Goal: Task Accomplishment & Management: Manage account settings

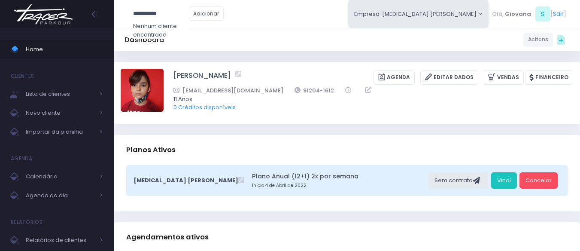
click at [187, 10] on input "**********" at bounding box center [161, 14] width 56 height 16
click at [161, 12] on input "**********" at bounding box center [161, 14] width 56 height 16
type input "**********"
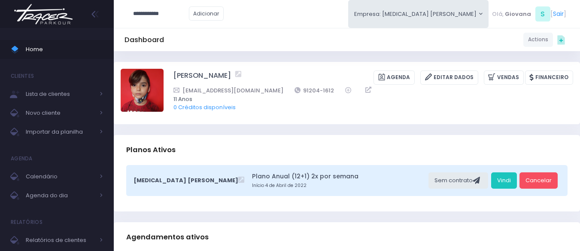
click input "submit" at bounding box center [0, 0] width 0 height 0
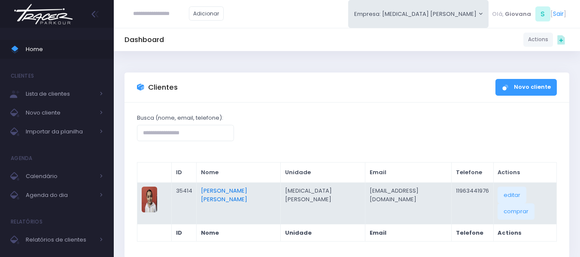
click at [243, 191] on link "[PERSON_NAME] [PERSON_NAME]" at bounding box center [224, 195] width 46 height 17
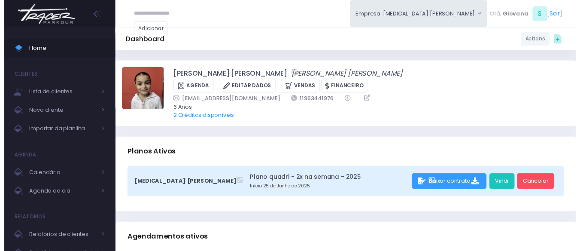
scroll to position [215, 0]
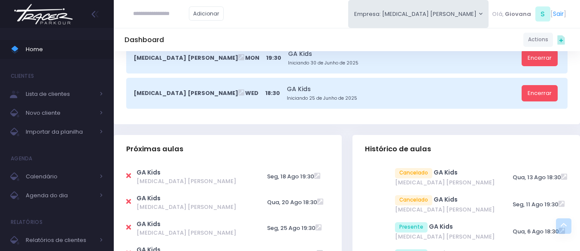
click at [128, 172] on icon at bounding box center [128, 175] width 5 height 7
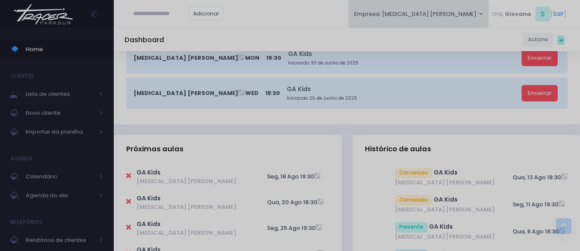
type input "**********"
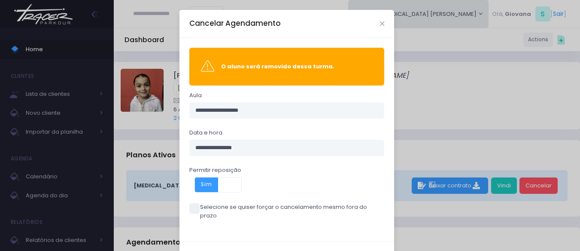
click at [190, 206] on span at bounding box center [194, 208] width 10 height 10
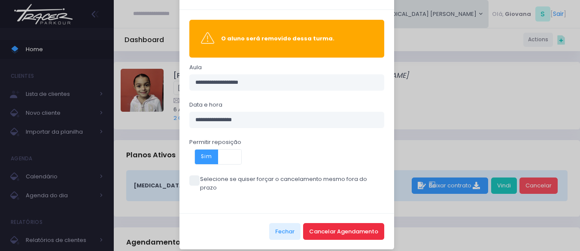
click at [348, 231] on button "Cancelar Agendamento" at bounding box center [343, 231] width 81 height 16
click at [348, 226] on button "Cancelar Agendamento" at bounding box center [343, 231] width 81 height 16
click at [369, 223] on button "Cancelar Agendamento" at bounding box center [343, 231] width 81 height 16
click at [265, 219] on div "Fechar Cancelar Agendamento" at bounding box center [286, 231] width 215 height 36
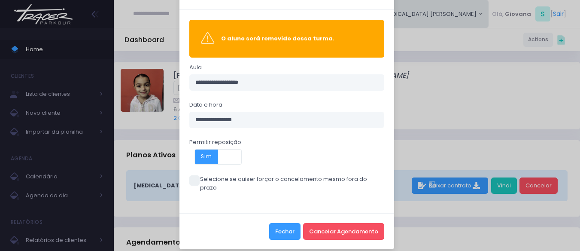
click at [278, 223] on button "Fechar" at bounding box center [284, 231] width 31 height 16
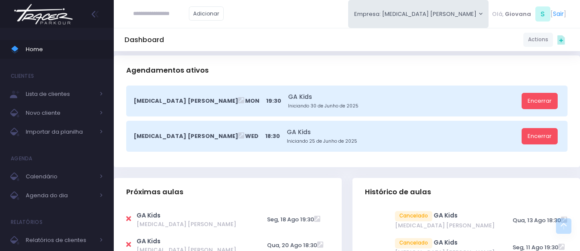
scroll to position [258, 0]
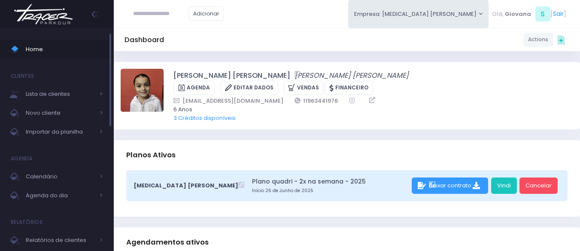
click at [58, 58] on link "Home" at bounding box center [57, 49] width 114 height 19
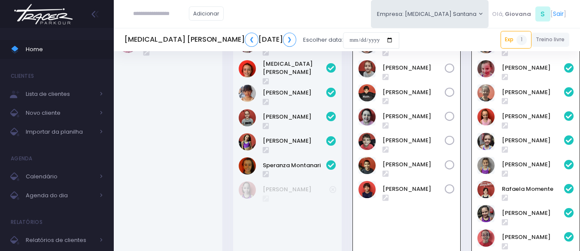
scroll to position [236, 0]
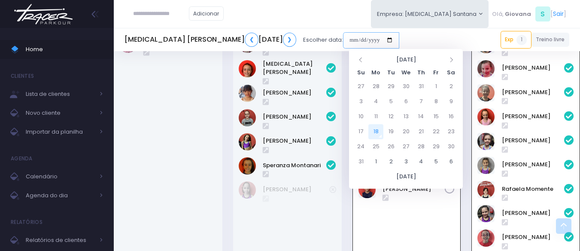
click at [386, 37] on input "date" at bounding box center [371, 40] width 56 height 16
click at [454, 130] on td "23" at bounding box center [451, 131] width 15 height 15
type input "**********"
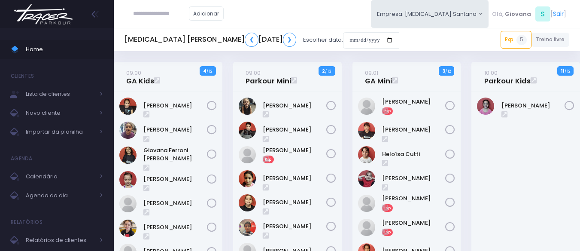
scroll to position [301, 0]
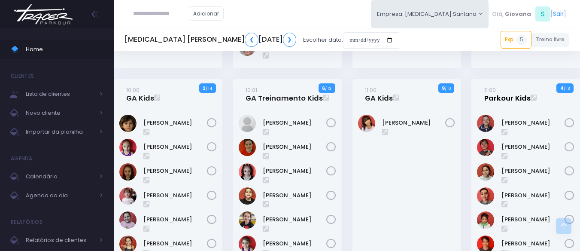
click at [487, 91] on small "11:00" at bounding box center [490, 90] width 12 height 8
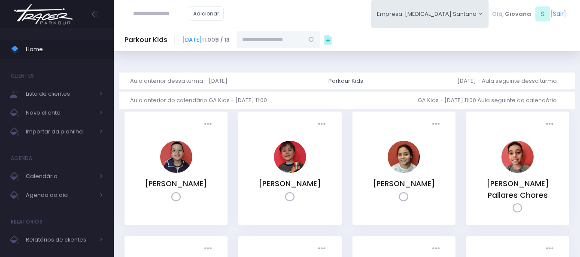
click at [294, 41] on input "text" at bounding box center [270, 39] width 67 height 16
click at [304, 39] on input "**********" at bounding box center [270, 39] width 67 height 16
click at [304, 42] on input "**********" at bounding box center [270, 39] width 67 height 16
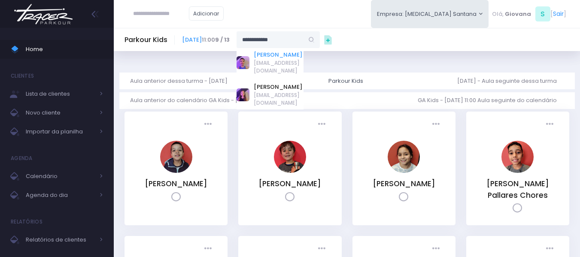
click at [304, 59] on link "Arthur Vargas Jacques" at bounding box center [279, 55] width 50 height 9
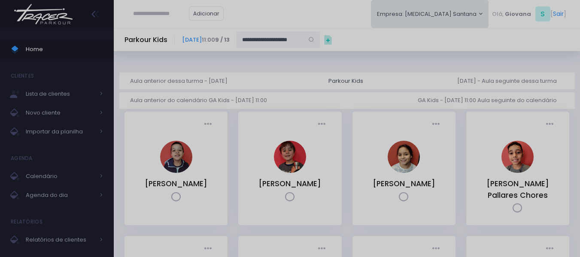
type input "**********"
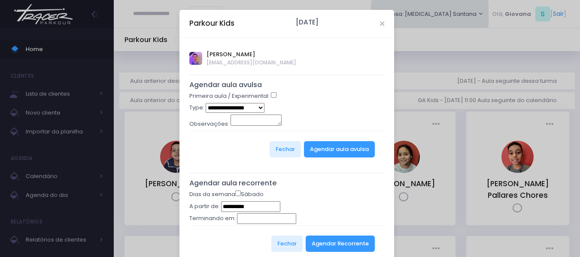
select select "*"
click at [356, 148] on button "Agendar aula avulsa" at bounding box center [339, 149] width 71 height 16
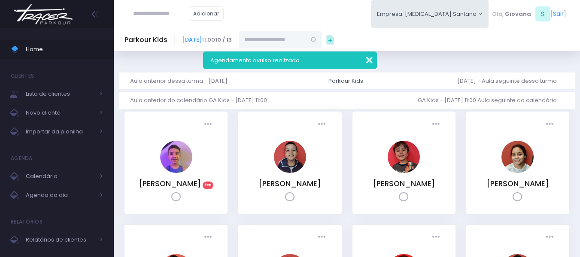
click at [368, 58] on button "button" at bounding box center [363, 59] width 17 height 10
click at [306, 32] on input "text" at bounding box center [272, 39] width 67 height 16
paste input "**********"
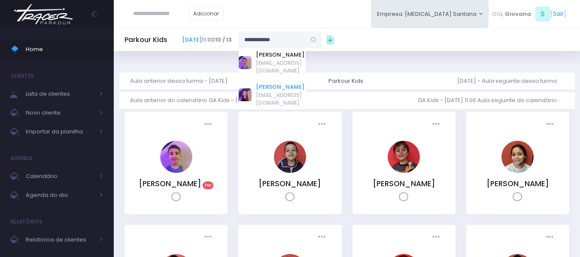
click at [306, 86] on link "Lia Vargas Jacques" at bounding box center [281, 87] width 50 height 9
type input "**********"
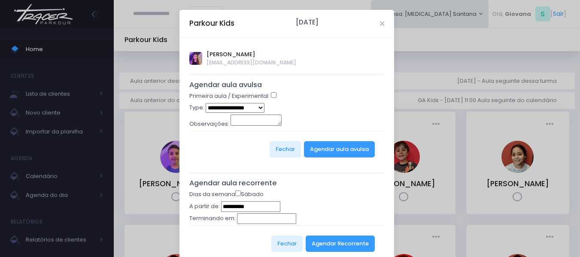
select select "*"
click at [318, 148] on button "Agendar aula avulsa" at bounding box center [339, 149] width 71 height 16
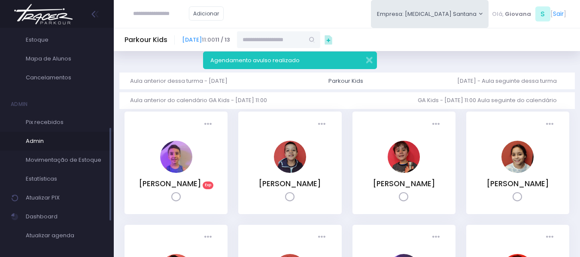
scroll to position [273, 0]
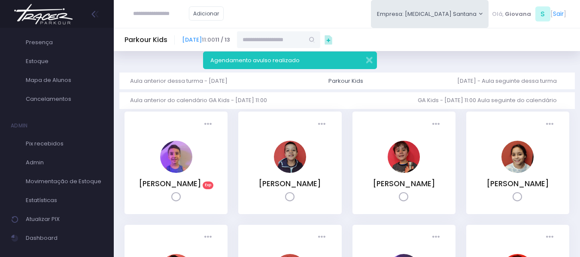
click at [150, 21] on input "text" at bounding box center [161, 14] width 56 height 16
paste input "**********"
click at [158, 15] on input "**********" at bounding box center [161, 14] width 56 height 16
type input "**********"
click input "submit" at bounding box center [0, 0] width 0 height 0
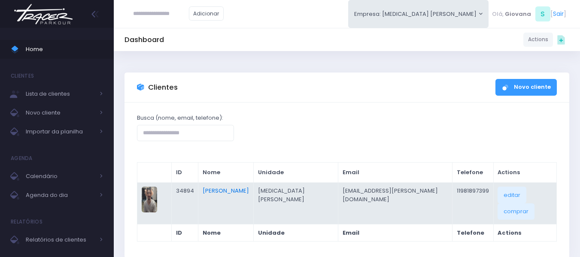
click at [246, 187] on link "[PERSON_NAME]" at bounding box center [226, 191] width 46 height 8
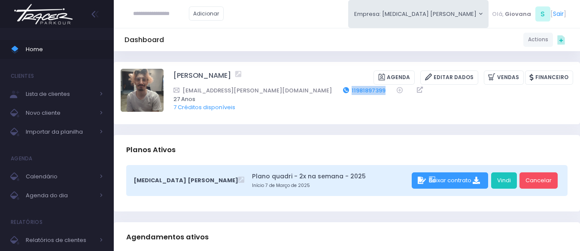
drag, startPoint x: 326, startPoint y: 88, endPoint x: 283, endPoint y: 94, distance: 42.9
click at [283, 94] on div "[EMAIL_ADDRESS][PERSON_NAME][DOMAIN_NAME] 11981897399" at bounding box center [367, 90] width 389 height 9
copy div "11981897399"
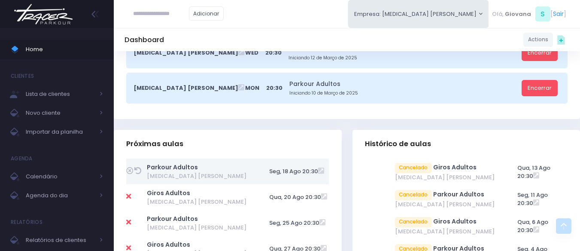
scroll to position [301, 0]
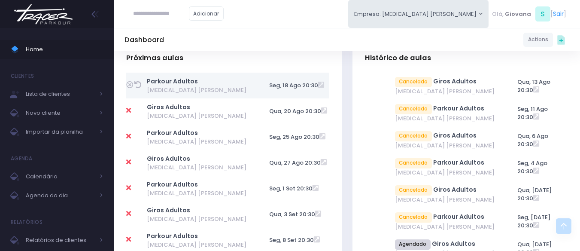
click at [175, 21] on input "text" at bounding box center [161, 14] width 56 height 16
type input "******"
click input "submit" at bounding box center [0, 0] width 0 height 0
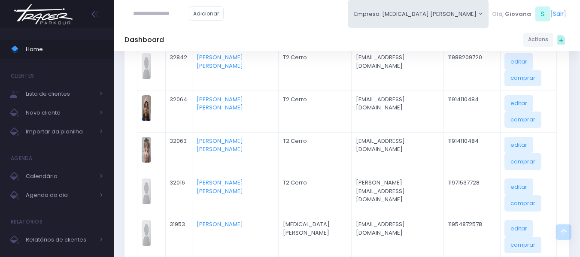
scroll to position [429, 0]
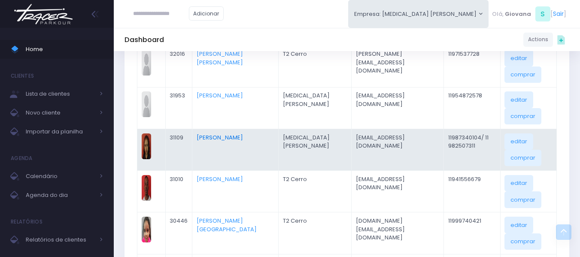
click at [215, 139] on link "[PERSON_NAME]" at bounding box center [220, 138] width 46 height 8
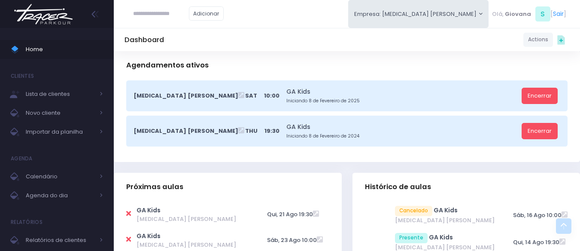
scroll to position [258, 0]
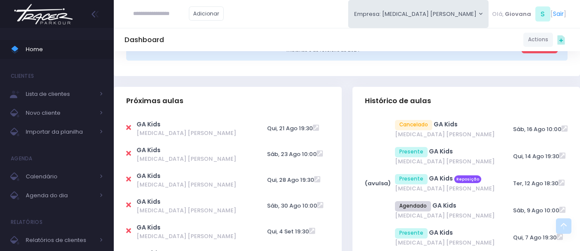
click at [129, 125] on icon at bounding box center [128, 127] width 5 height 7
type input "**********"
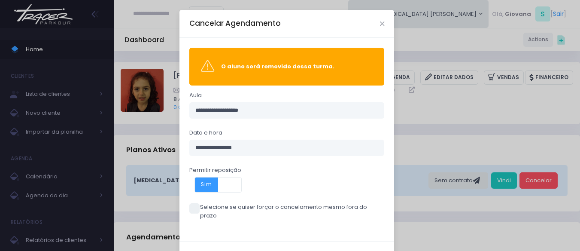
scroll to position [28, 0]
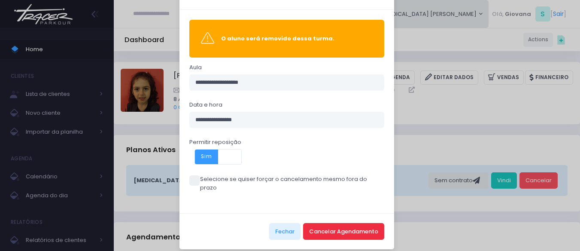
click at [348, 224] on button "Cancelar Agendamento" at bounding box center [343, 231] width 81 height 16
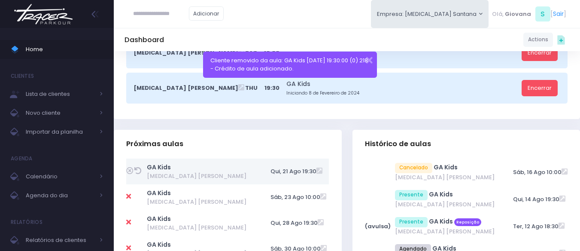
scroll to position [258, 0]
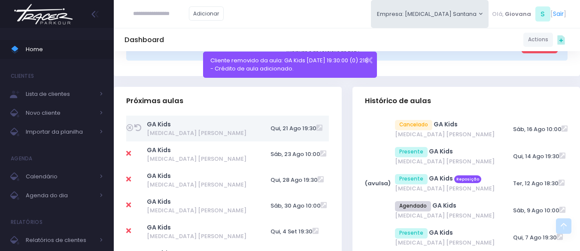
click at [130, 154] on icon at bounding box center [128, 153] width 5 height 7
type input "**********"
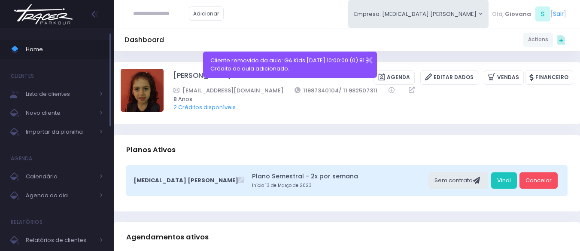
drag, startPoint x: 51, startPoint y: 61, endPoint x: 49, endPoint y: 55, distance: 7.2
click at [49, 55] on span "Home" at bounding box center [64, 49] width 77 height 11
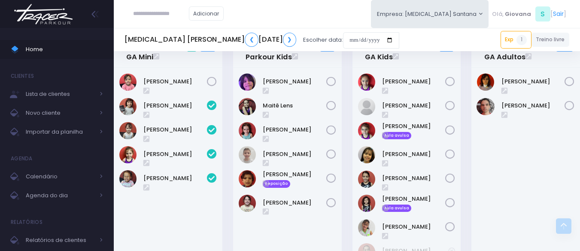
scroll to position [472, 0]
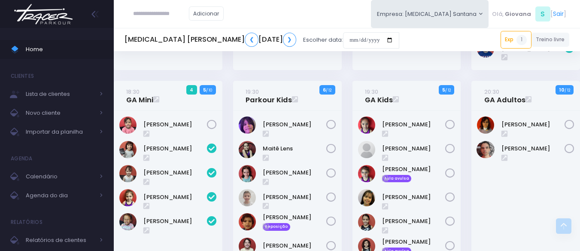
click at [344, 126] on div "19:30 Parkour Kids 6 / 12" at bounding box center [287, 216] width 119 height 270
click at [344, 119] on div "19:30 Parkour Kids 6 / 12" at bounding box center [287, 216] width 119 height 270
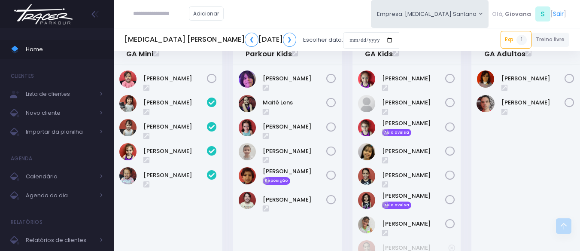
scroll to position [475, 0]
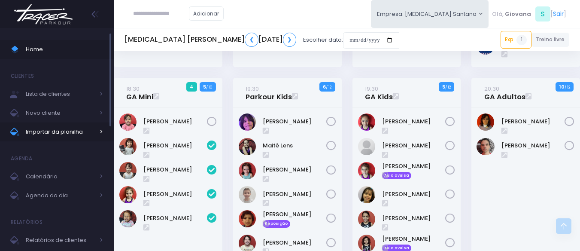
click at [61, 132] on span "Importar da planilha" at bounding box center [60, 131] width 69 height 11
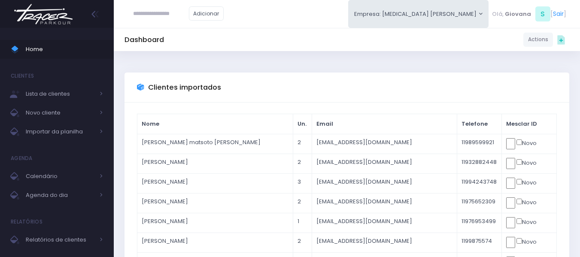
click at [37, 49] on span "Home" at bounding box center [64, 49] width 77 height 11
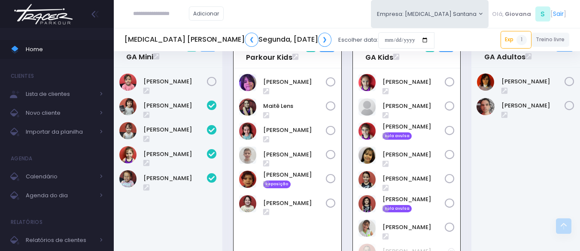
scroll to position [472, 0]
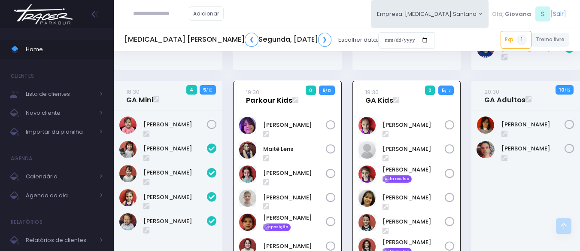
click at [272, 103] on link "19:30 Parkour Kids" at bounding box center [269, 96] width 46 height 17
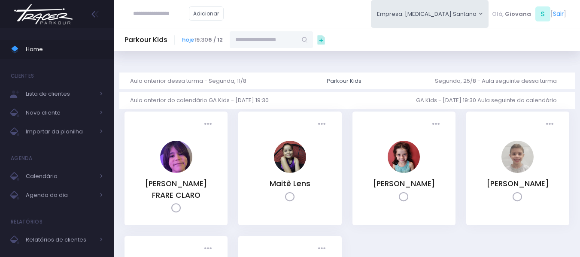
click at [266, 40] on input "text" at bounding box center [263, 39] width 67 height 16
click at [265, 56] on link "[PERSON_NAME]" at bounding box center [272, 55] width 50 height 9
type input "**********"
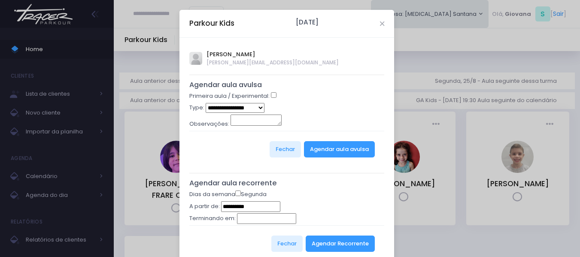
select select "*"
click at [322, 150] on button "Agendar aula avulsa" at bounding box center [339, 149] width 71 height 16
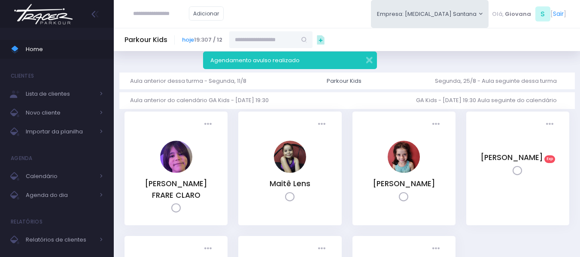
click at [40, 48] on span "Home" at bounding box center [64, 49] width 77 height 11
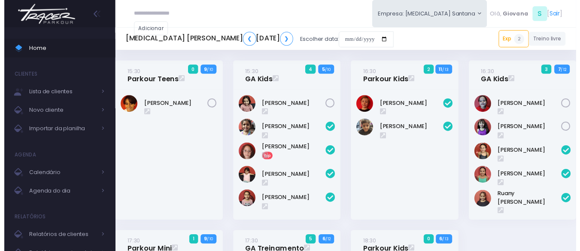
scroll to position [558, 0]
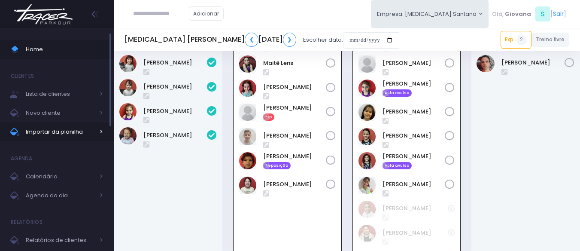
click at [58, 136] on span "Importar da planilha" at bounding box center [60, 131] width 69 height 11
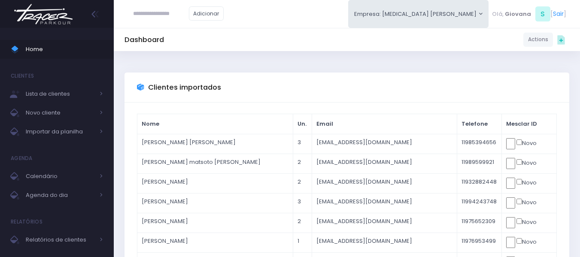
click at [61, 49] on span "Home" at bounding box center [64, 49] width 77 height 11
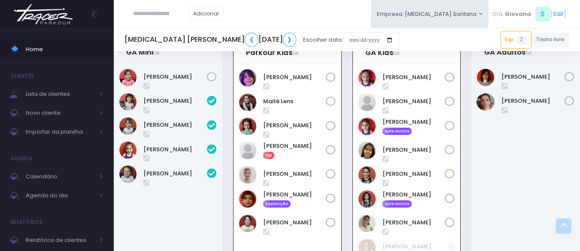
scroll to position [477, 0]
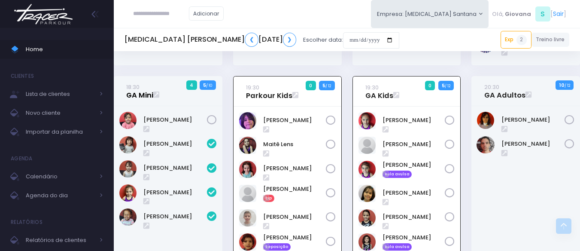
click at [137, 100] on link "18:30 GA Mini" at bounding box center [139, 90] width 27 height 17
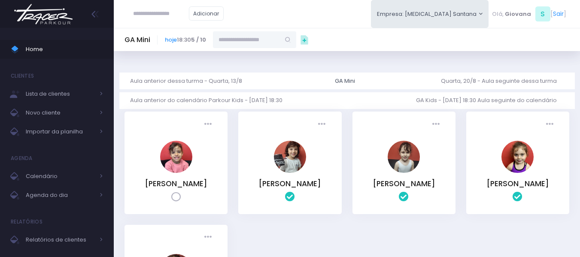
click at [266, 37] on input "text" at bounding box center [246, 39] width 67 height 16
paste input "**********"
click at [259, 55] on link "[PERSON_NAME]" at bounding box center [261, 55] width 62 height 9
type input "**********"
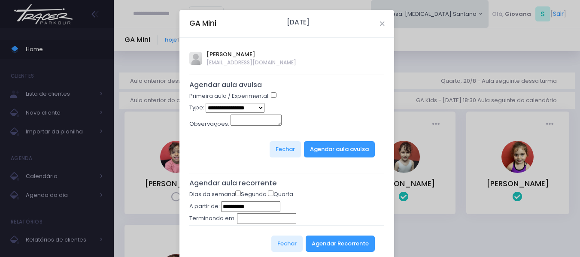
click at [251, 108] on select "**********" at bounding box center [235, 108] width 59 height 10
click at [274, 96] on div "Primeira aula / Experimental:" at bounding box center [286, 97] width 195 height 11
select select "*"
click at [322, 155] on button "Agendar aula avulsa" at bounding box center [339, 149] width 71 height 16
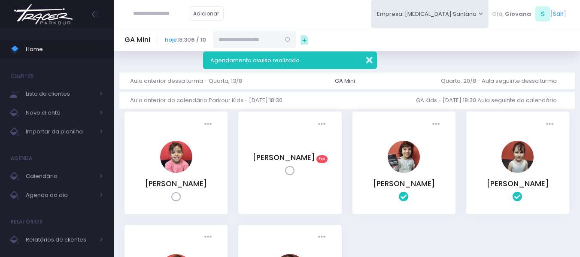
click at [367, 59] on button "button" at bounding box center [363, 59] width 17 height 10
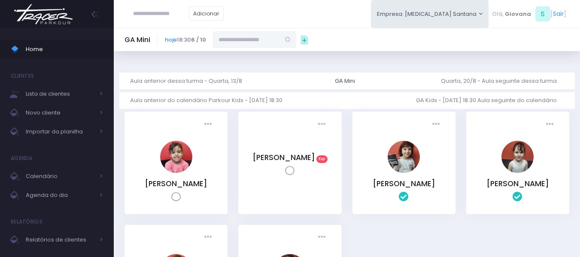
click at [370, 63] on div "GA Mini hoje 18:30 6 / 10" at bounding box center [347, 205] width 466 height 287
click at [46, 48] on span "Home" at bounding box center [64, 49] width 77 height 11
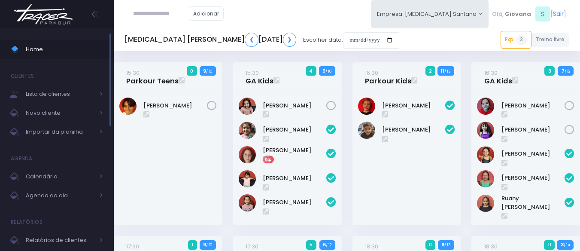
click at [52, 50] on span "Home" at bounding box center [64, 49] width 77 height 11
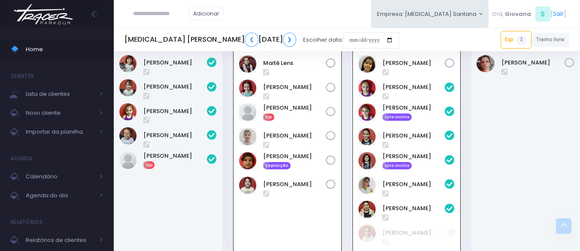
click at [137, 15] on input "text" at bounding box center [161, 14] width 56 height 16
paste input "**********"
click at [151, 14] on input "**********" at bounding box center [161, 14] width 56 height 16
type input "*********"
click input "submit" at bounding box center [0, 0] width 0 height 0
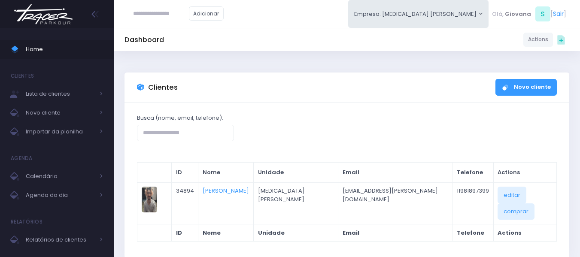
scroll to position [46, 0]
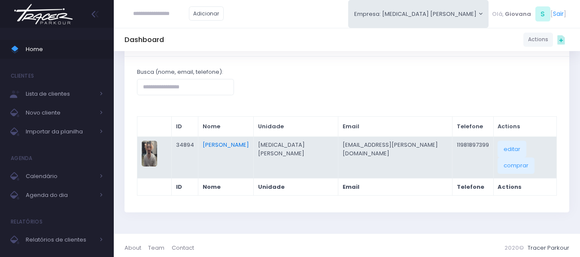
click at [249, 146] on link "[PERSON_NAME]" at bounding box center [226, 145] width 46 height 8
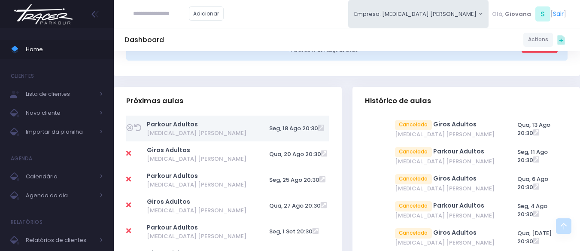
scroll to position [129, 0]
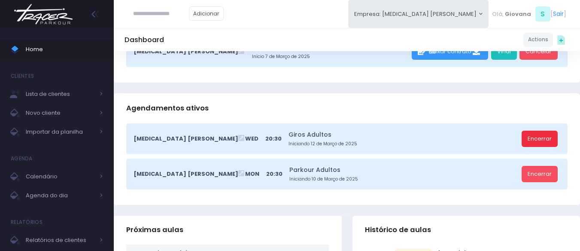
click at [544, 138] on link "Encerrar" at bounding box center [540, 139] width 36 height 16
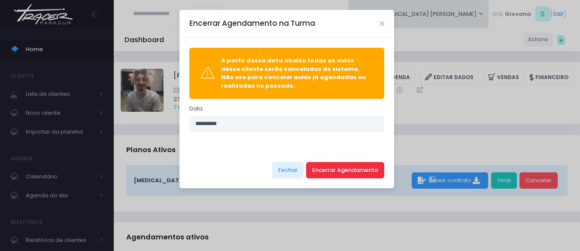
click at [338, 167] on button "Encerrar Agendamento" at bounding box center [345, 170] width 78 height 16
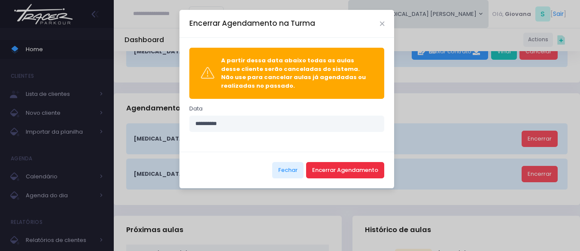
scroll to position [215, 0]
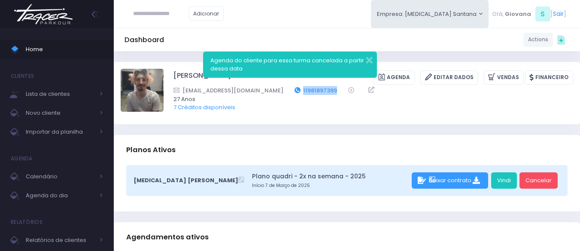
drag, startPoint x: 322, startPoint y: 92, endPoint x: 283, endPoint y: 91, distance: 39.5
click at [283, 91] on div "ferreirinho.pedro@gmail.com 11981897399" at bounding box center [367, 90] width 389 height 9
copy link "11981897399"
click at [80, 48] on span "Home" at bounding box center [64, 49] width 77 height 11
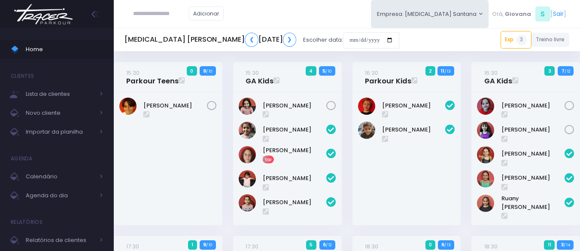
scroll to position [558, 0]
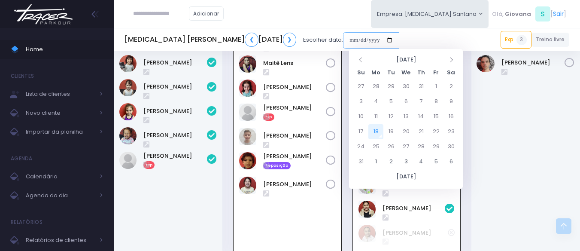
click at [381, 40] on input "date" at bounding box center [371, 40] width 56 height 16
click at [420, 133] on td "21" at bounding box center [421, 131] width 15 height 15
type input "**********"
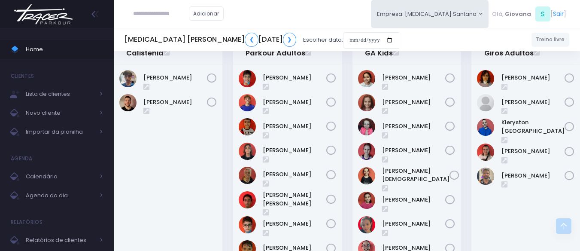
scroll to position [547, 0]
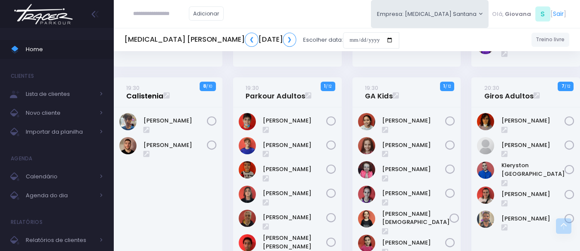
click at [137, 92] on small "19:30" at bounding box center [132, 88] width 13 height 8
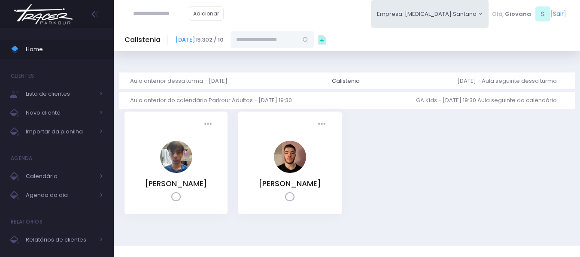
click at [288, 43] on input "text" at bounding box center [264, 39] width 67 height 16
paste input "**********"
click at [298, 56] on link "[PERSON_NAME]" at bounding box center [273, 55] width 50 height 9
type input "**********"
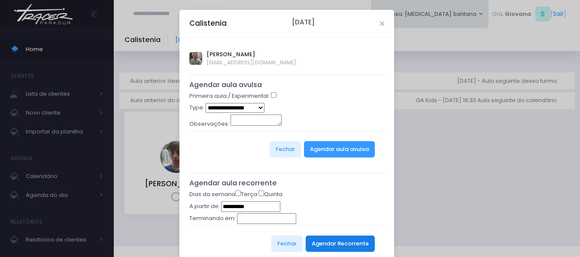
click at [355, 243] on button "Agendar Recorrente" at bounding box center [340, 244] width 69 height 16
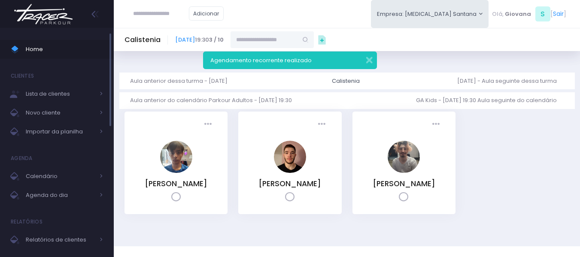
click at [67, 45] on span "Home" at bounding box center [64, 49] width 77 height 11
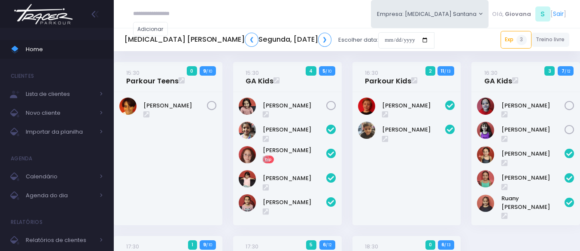
scroll to position [558, 0]
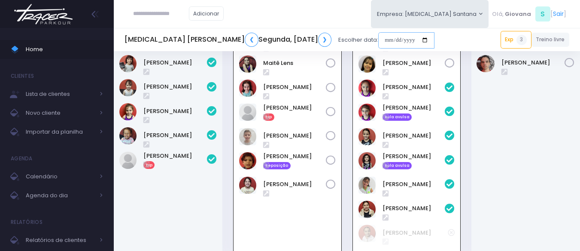
click at [381, 38] on input "date" at bounding box center [406, 40] width 56 height 16
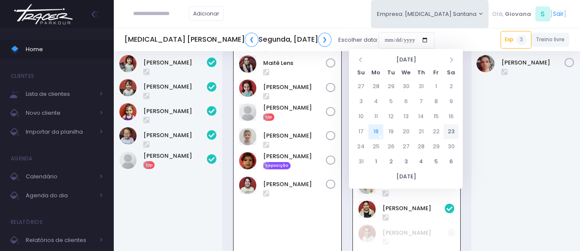
click at [451, 133] on td "23" at bounding box center [451, 131] width 15 height 15
type input "**********"
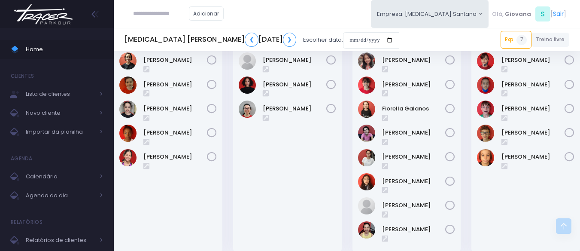
scroll to position [644, 0]
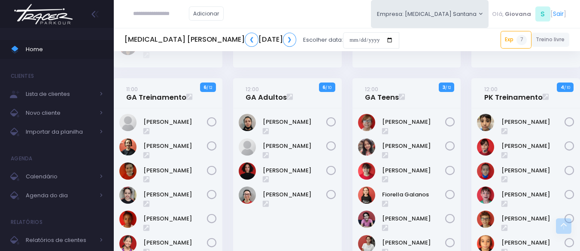
click at [466, 123] on div "12:00 PK Treinamento 4 / 10" at bounding box center [525, 212] width 119 height 269
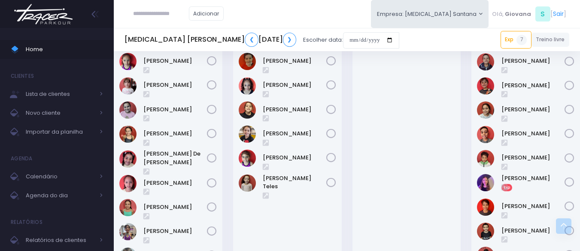
click at [344, 130] on div "10:01 GA Treinamento Kids 6 / 13" at bounding box center [287, 164] width 119 height 343
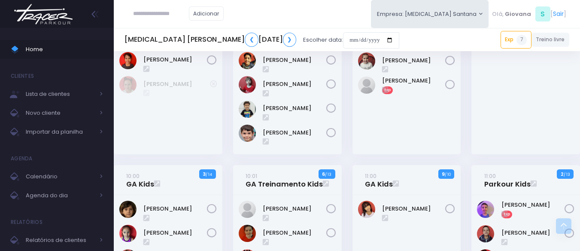
scroll to position [129, 0]
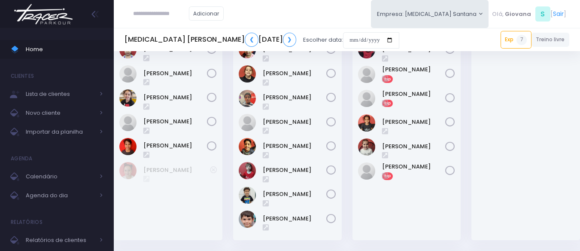
click at [344, 130] on div "09:00 Parkour Mini 2 / 13" at bounding box center [287, 92] width 119 height 318
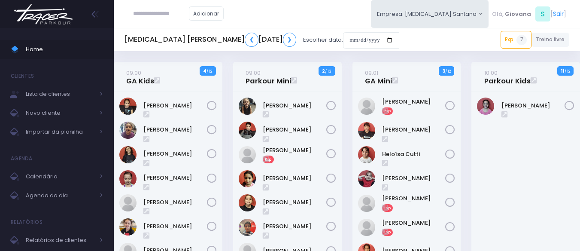
click at [344, 130] on div "09:00 Parkour Mini 2 / 13" at bounding box center [287, 221] width 119 height 318
click at [41, 45] on span "Home" at bounding box center [64, 49] width 77 height 11
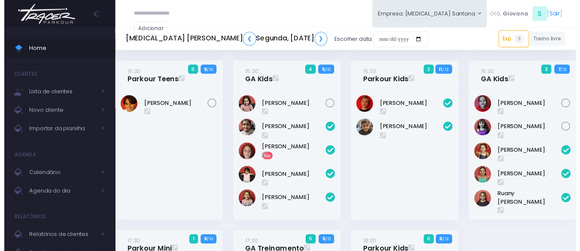
scroll to position [558, 0]
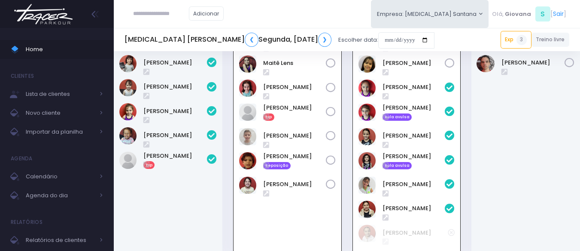
click at [464, 137] on div "19:30 GA Kids 6 4 / 12" at bounding box center [406, 130] width 119 height 271
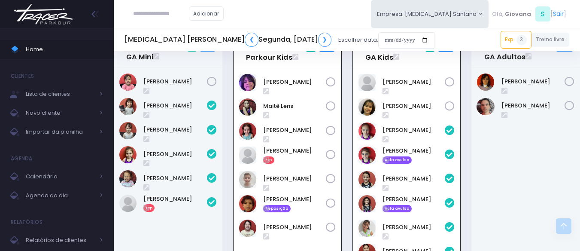
scroll to position [344, 0]
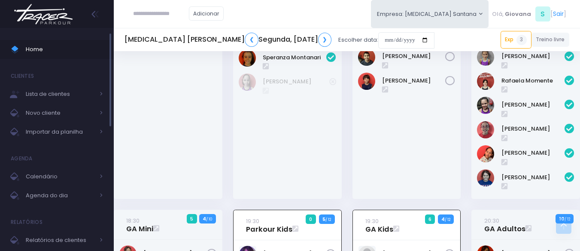
click at [71, 51] on span "Home" at bounding box center [64, 49] width 77 height 11
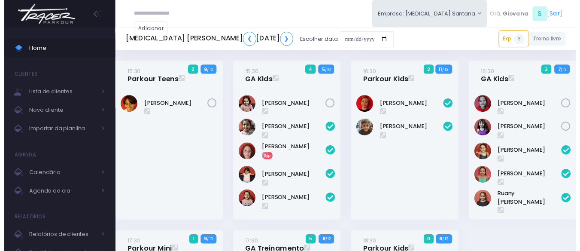
scroll to position [558, 0]
